Goal: Find contact information: Find contact information

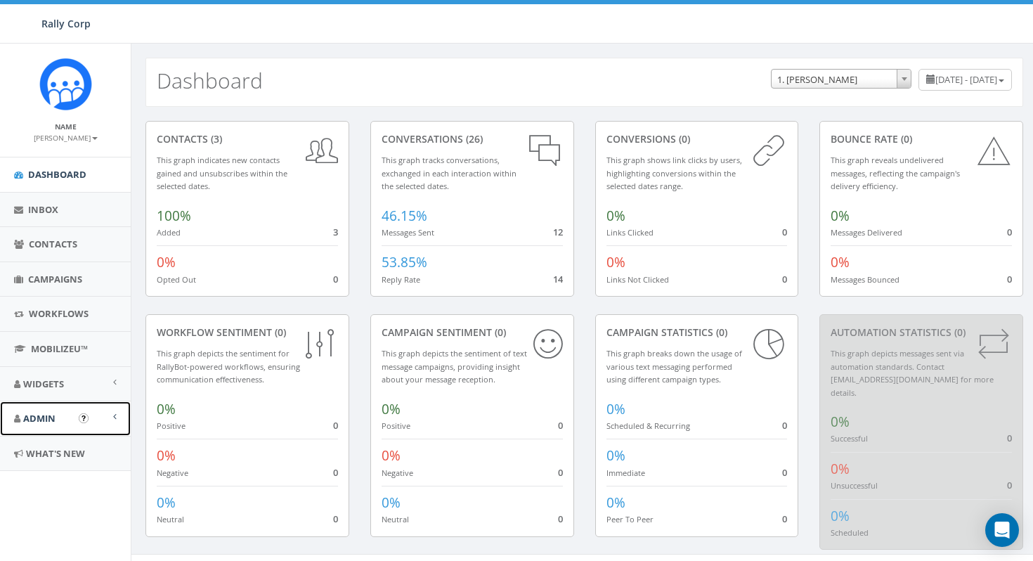
click at [57, 425] on link "Admin" at bounding box center [65, 418] width 131 height 34
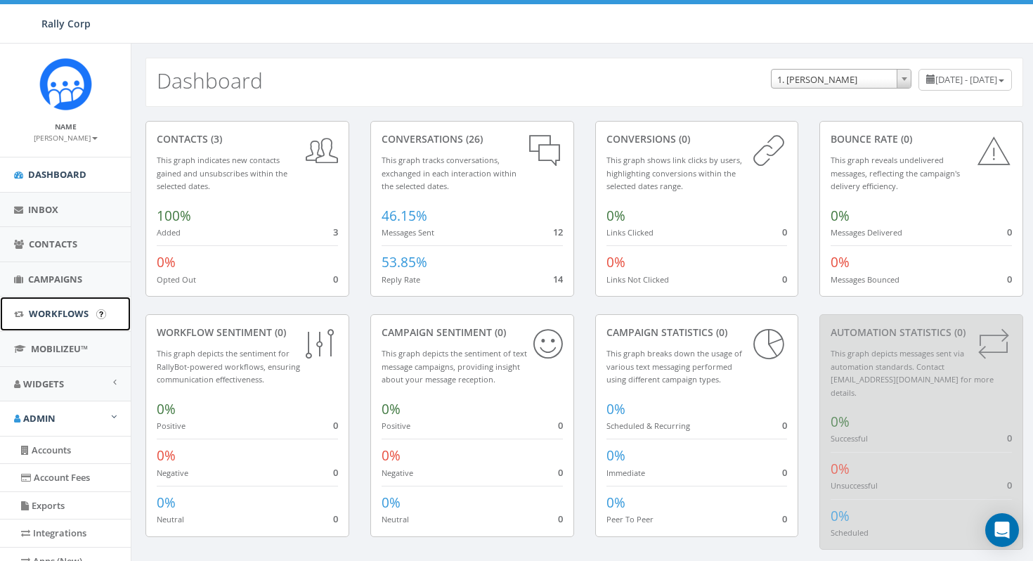
click at [53, 308] on span "Workflows" at bounding box center [59, 313] width 60 height 13
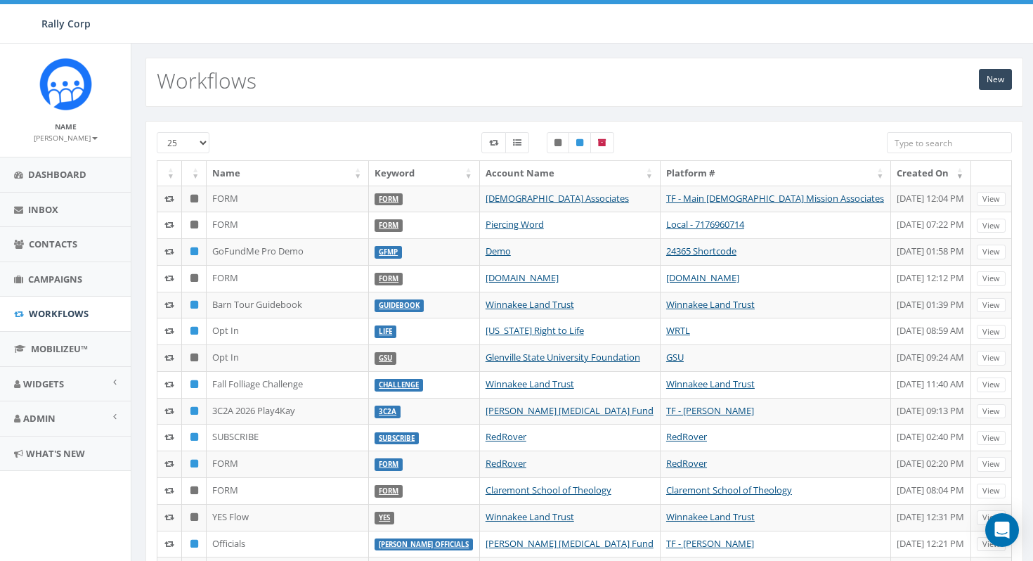
click at [933, 139] on input "search" at bounding box center [949, 142] width 125 height 21
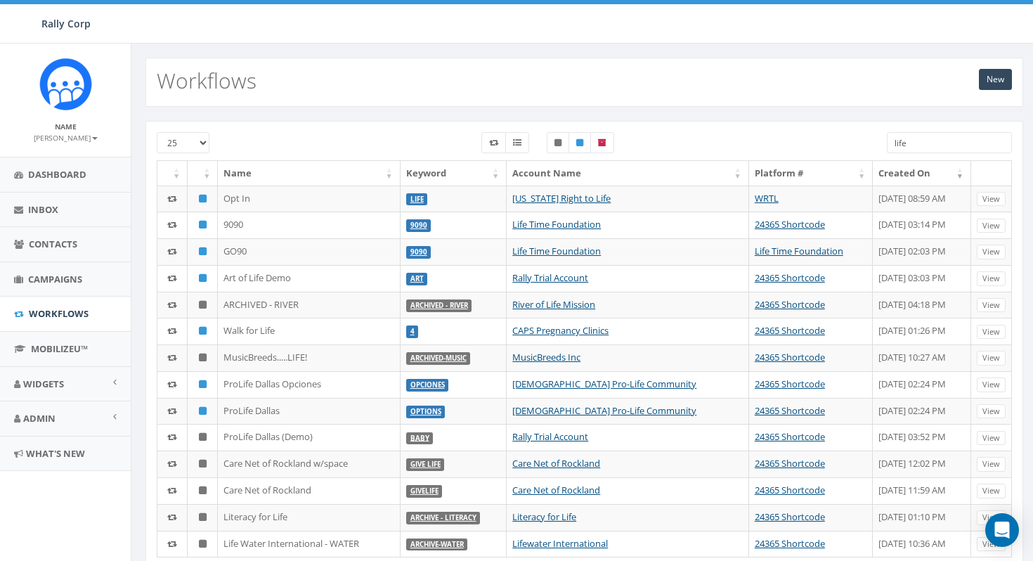
type input "life"
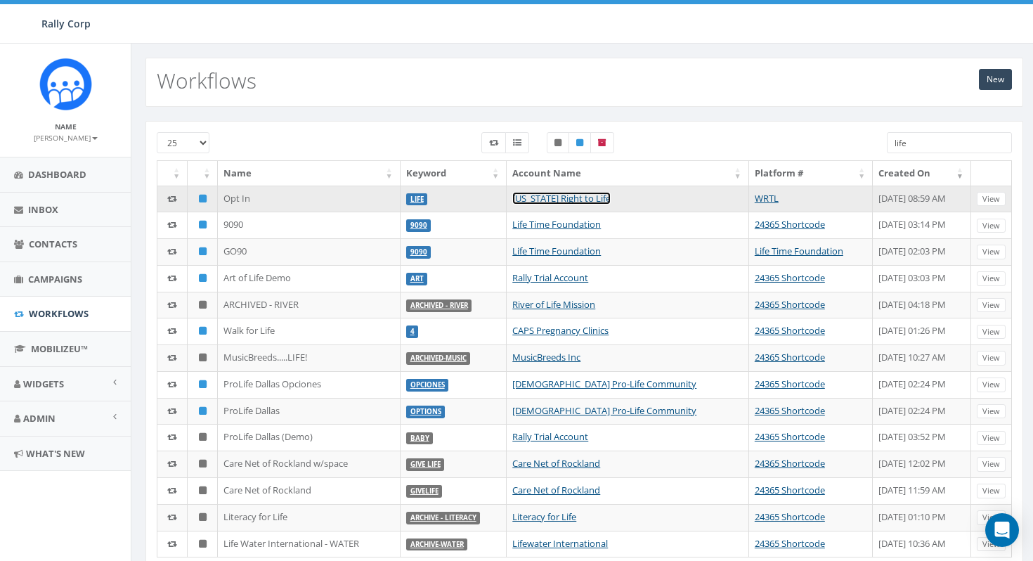
click at [566, 200] on link "[US_STATE] Right to Life" at bounding box center [561, 198] width 98 height 13
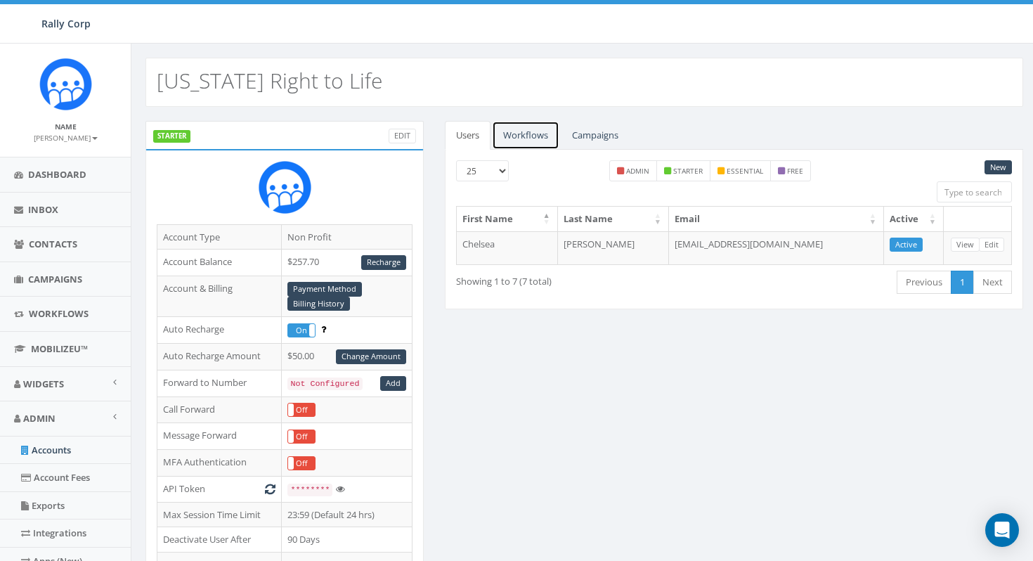
click at [535, 128] on link "Workflows" at bounding box center [525, 135] width 67 height 29
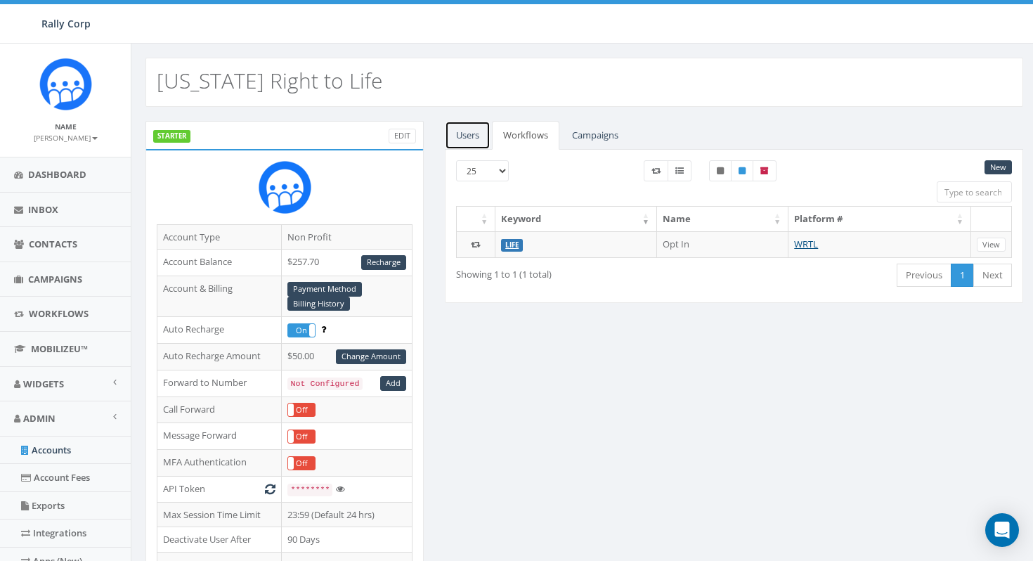
click at [473, 136] on link "Users" at bounding box center [468, 135] width 46 height 29
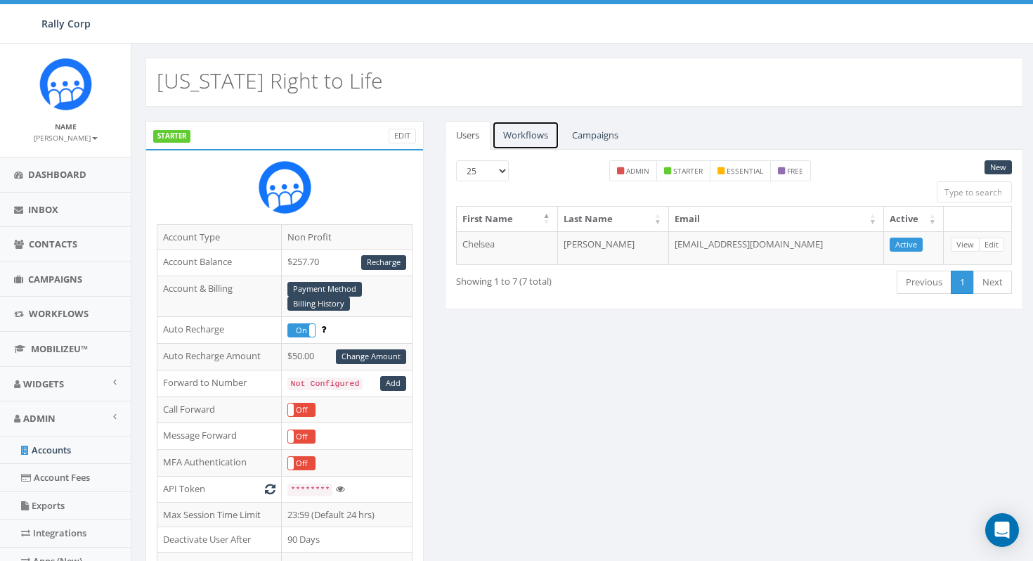
click at [526, 136] on link "Workflows" at bounding box center [525, 135] width 67 height 29
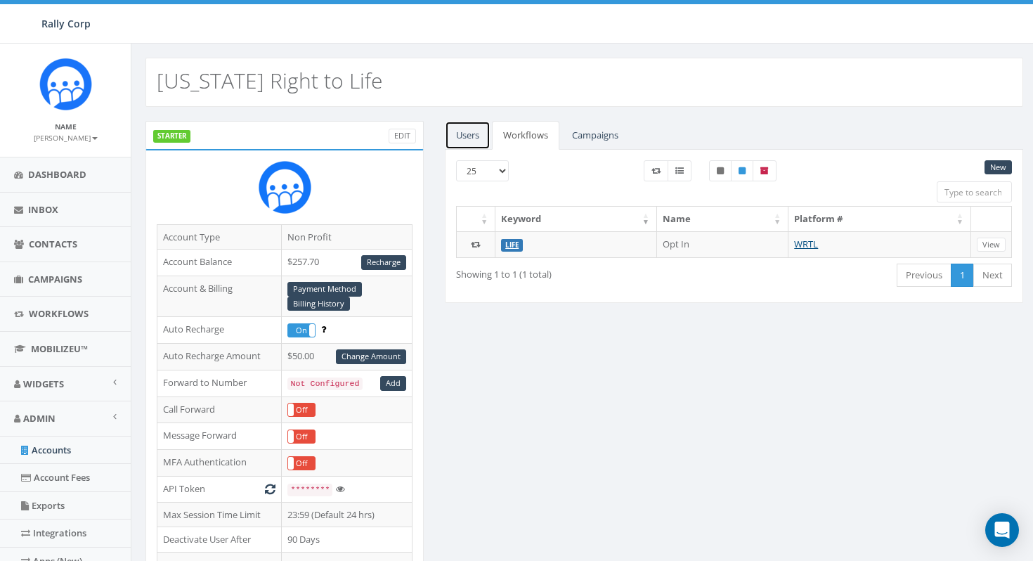
click at [474, 134] on link "Users" at bounding box center [468, 135] width 46 height 29
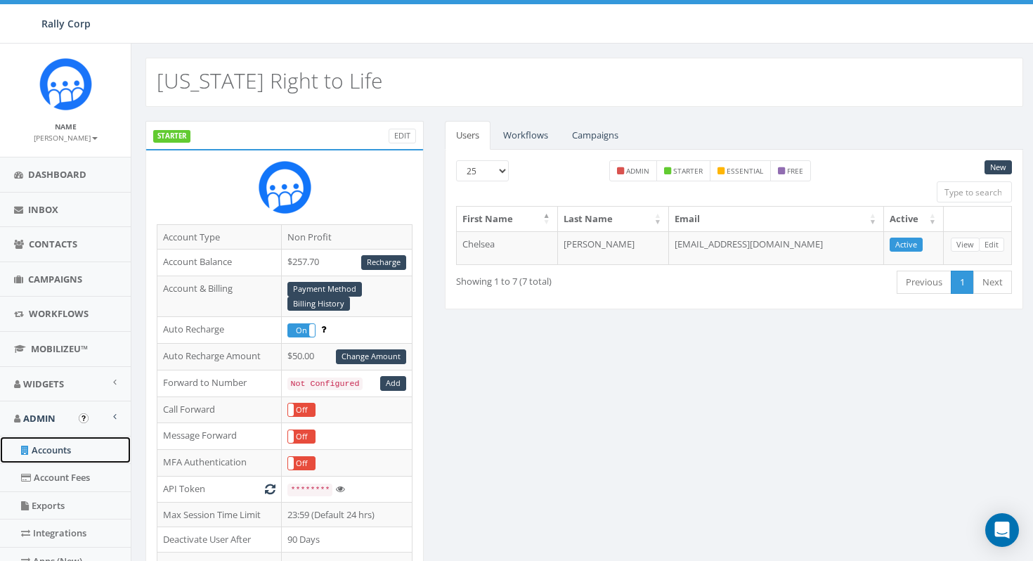
click at [70, 443] on link "Accounts" at bounding box center [65, 449] width 131 height 27
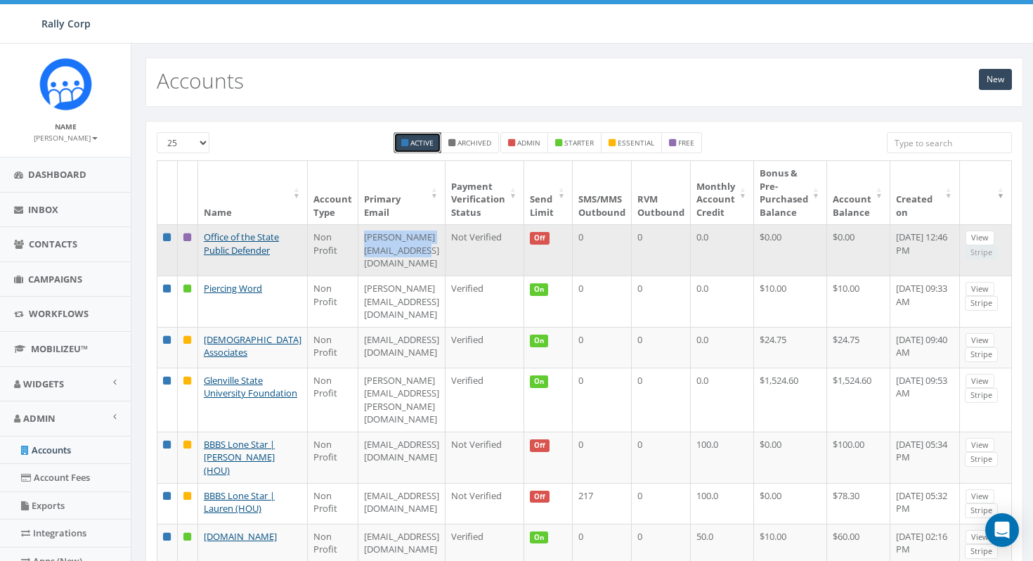
drag, startPoint x: 499, startPoint y: 234, endPoint x: 353, endPoint y: 236, distance: 145.4
click at [358, 236] on td "annie.legomsky@mspd.mo.gov" at bounding box center [401, 249] width 87 height 51
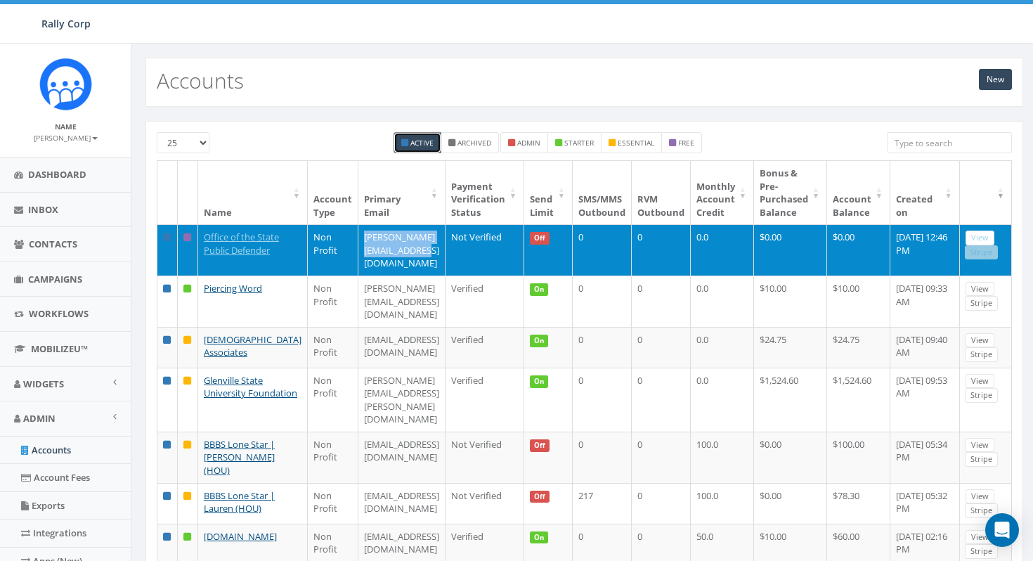
copy td "annie.legomsky@mspd.mo.gov"
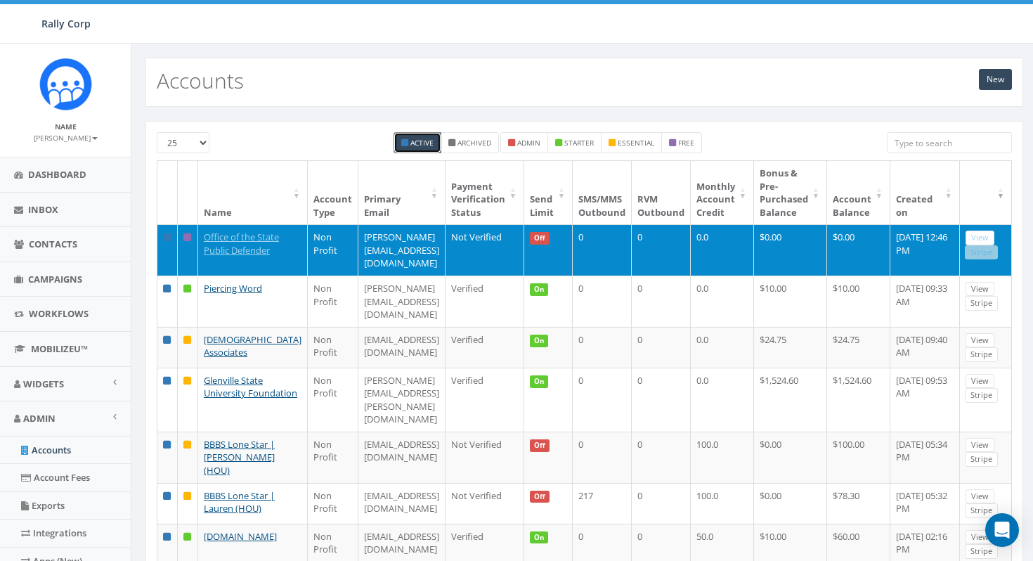
click at [391, 249] on td "annie.legomsky@mspd.mo.gov" at bounding box center [401, 249] width 87 height 51
